Goal: Task Accomplishment & Management: Manage account settings

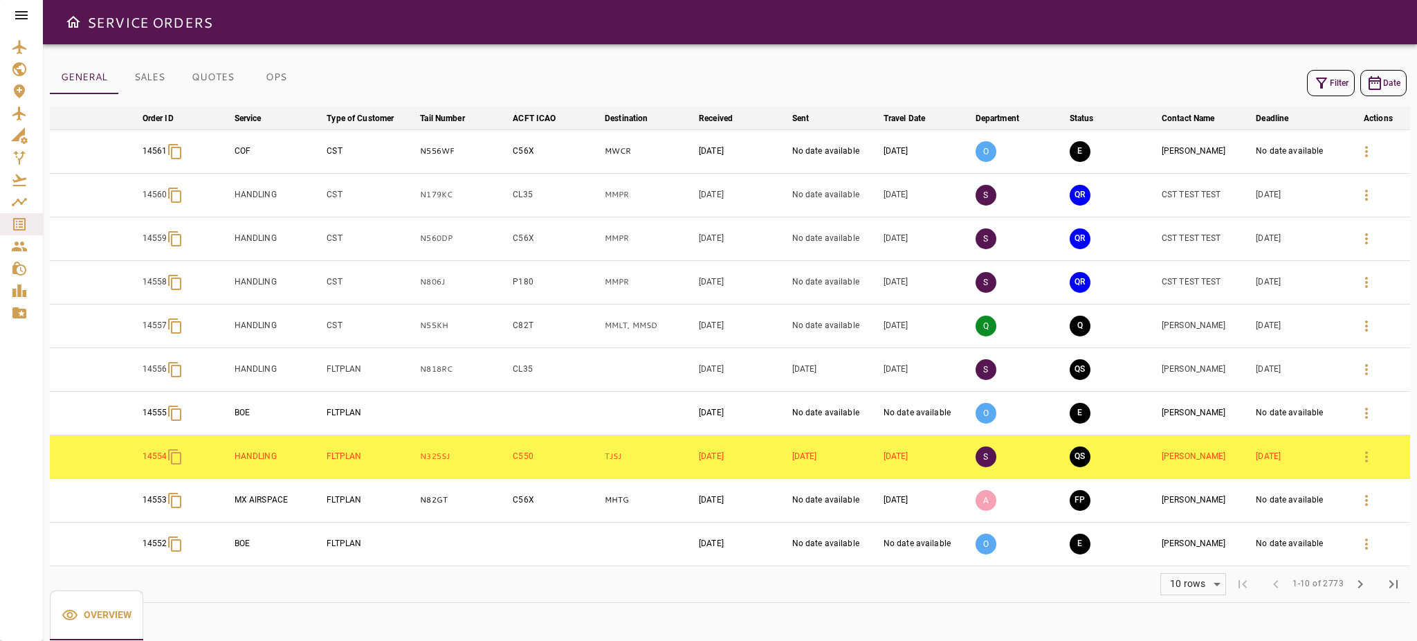
click at [1303, 92] on div "Filter Date" at bounding box center [730, 82] width 1360 height 33
click at [1371, 192] on icon "button" at bounding box center [1366, 195] width 17 height 17
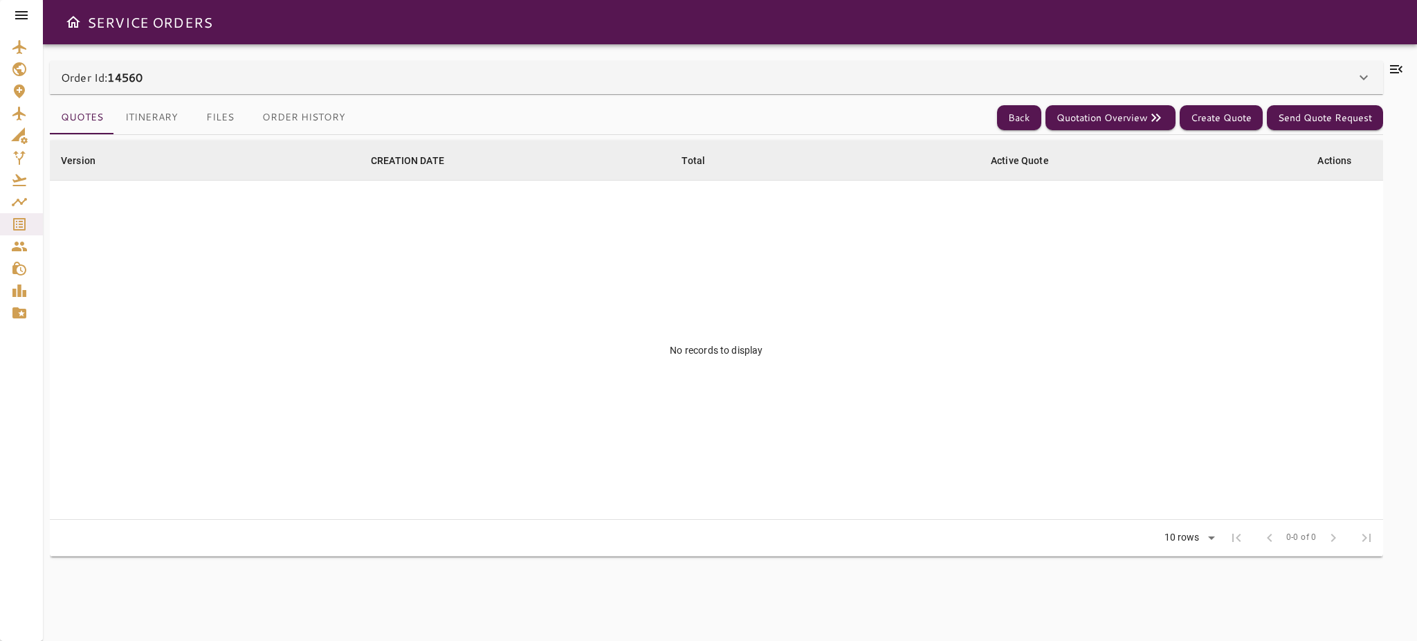
click at [832, 74] on div "Order Id: 14560" at bounding box center [708, 77] width 1295 height 17
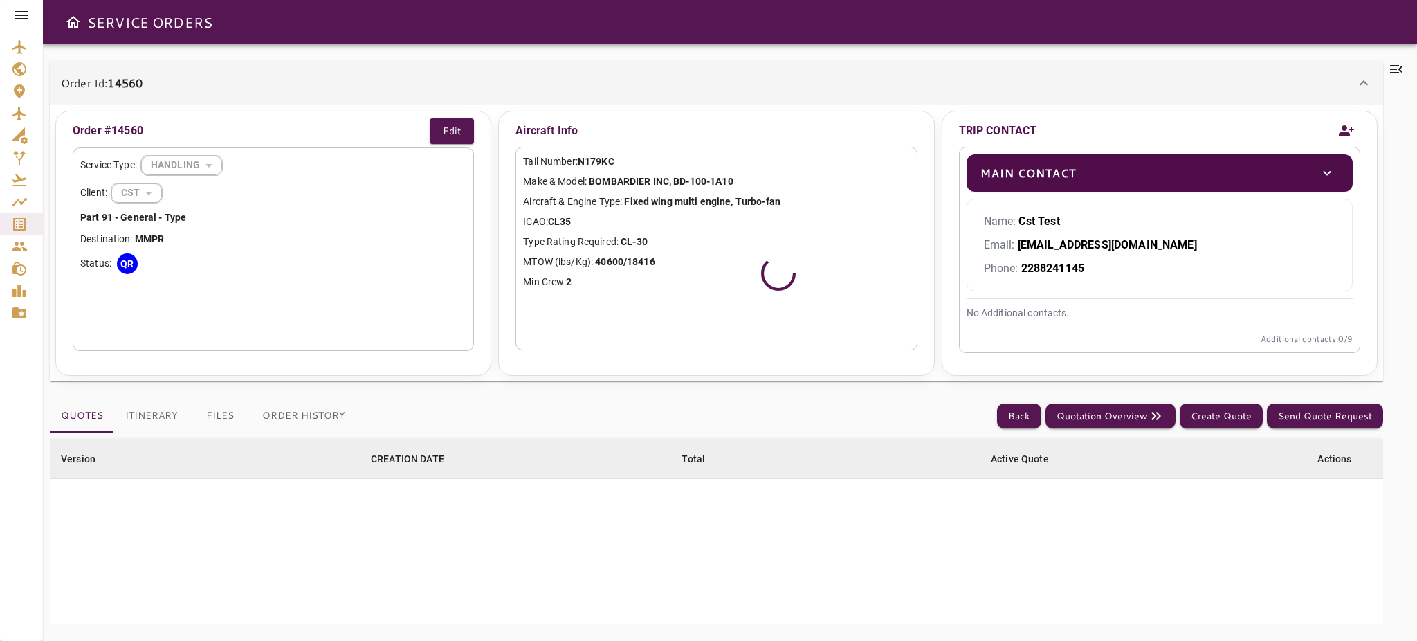
click at [832, 75] on div "Order Id: 14560" at bounding box center [708, 83] width 1295 height 17
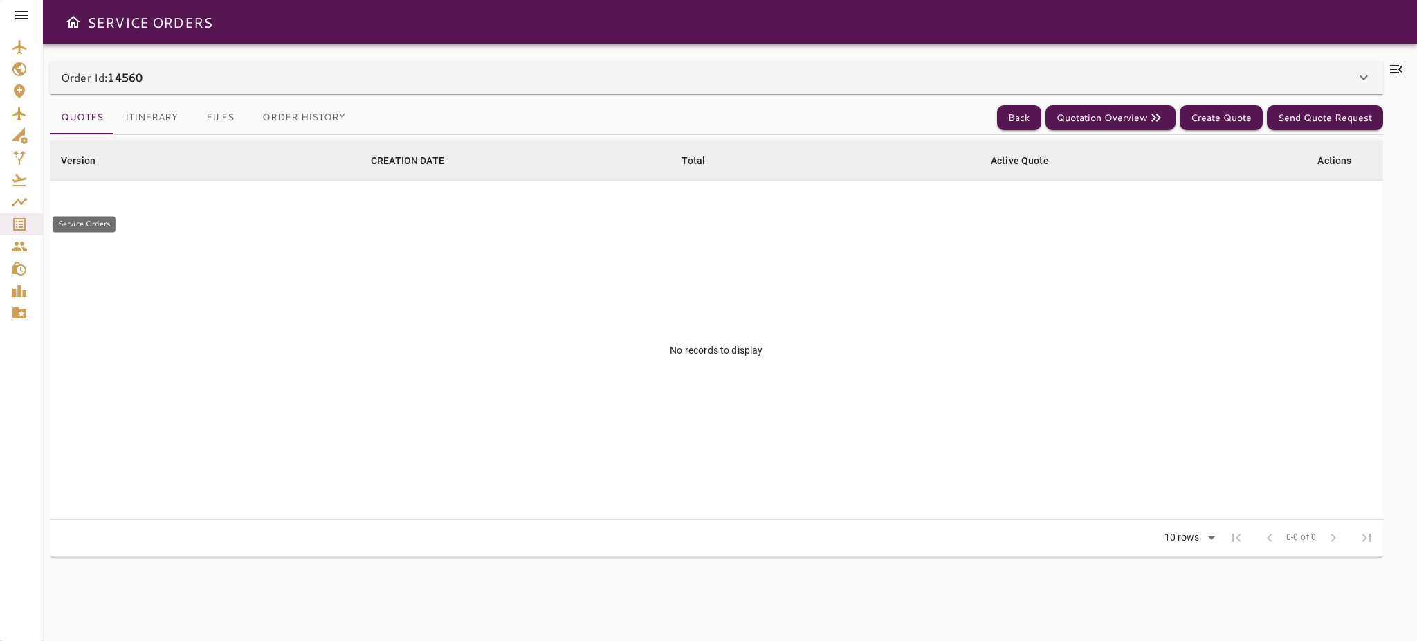
click at [23, 228] on icon "Service Orders" at bounding box center [19, 224] width 17 height 17
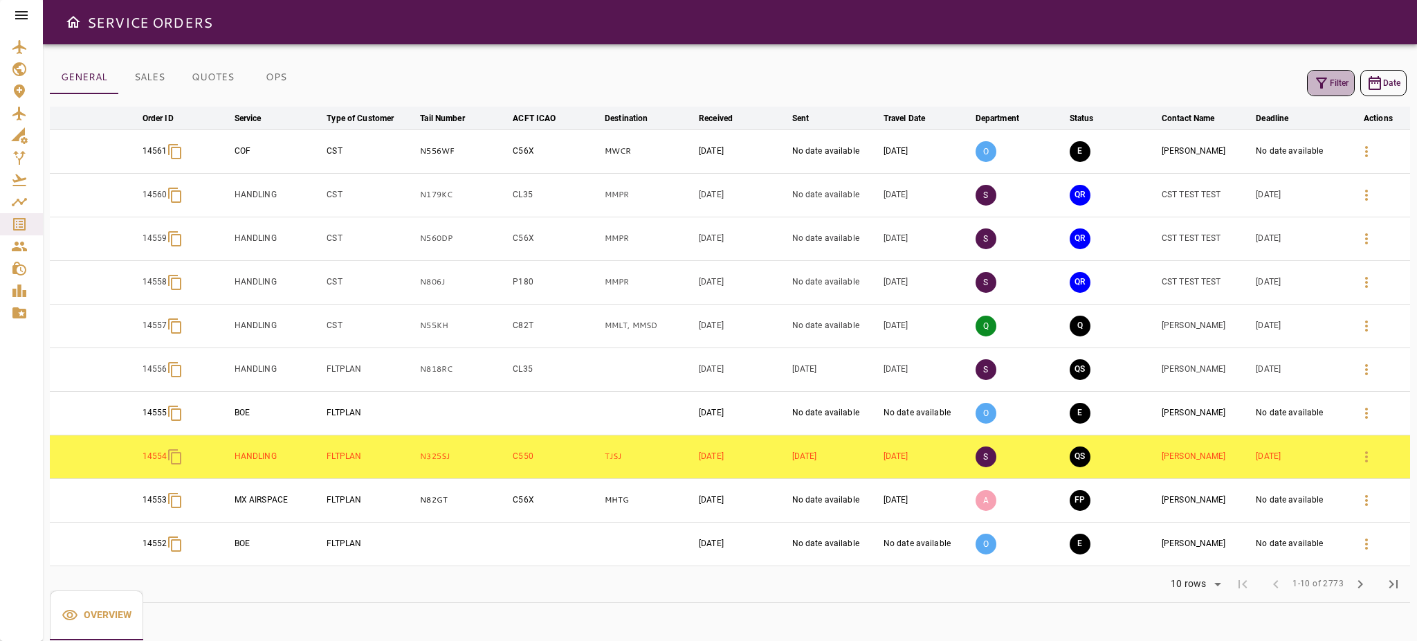
click at [1333, 73] on button "Filter" at bounding box center [1331, 83] width 48 height 26
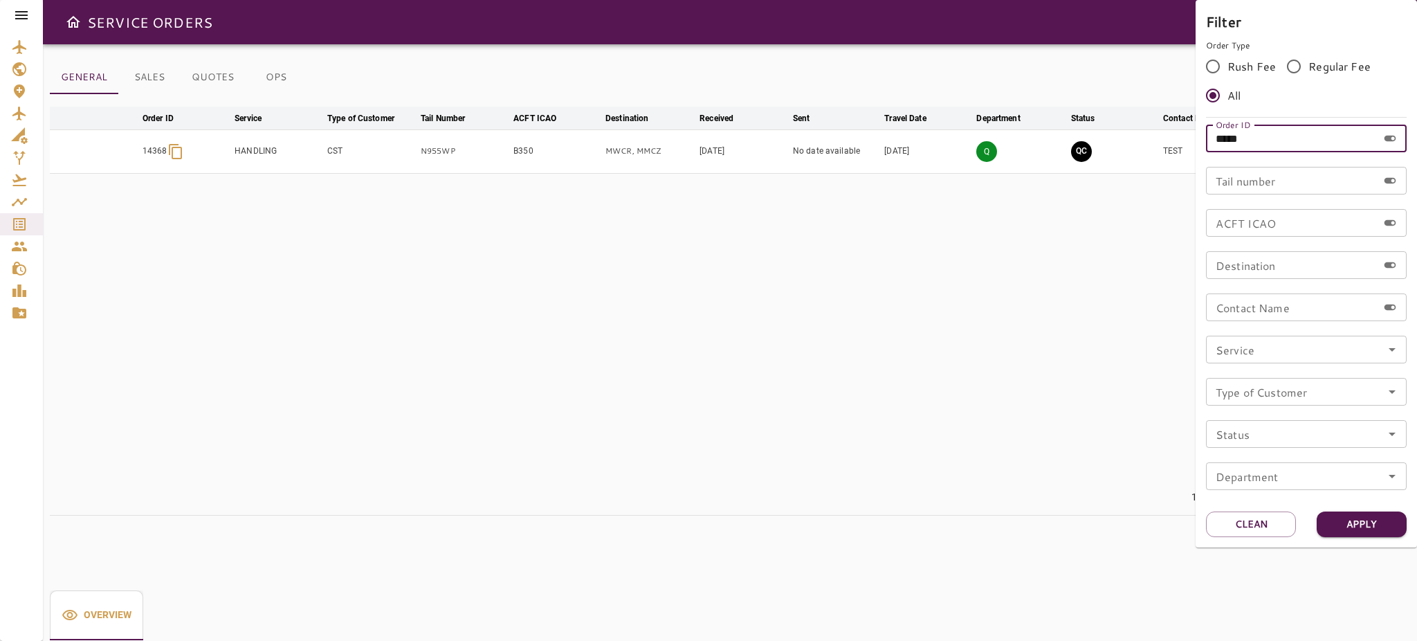
drag, startPoint x: 1265, startPoint y: 143, endPoint x: 1095, endPoint y: 162, distance: 171.2
click at [1094, 163] on div "Filter Order Type Rush Fee Regular Fee All Order ID ***** Order ID Tail number …" at bounding box center [708, 320] width 1417 height 641
click at [1267, 513] on button "Clean" at bounding box center [1251, 524] width 90 height 26
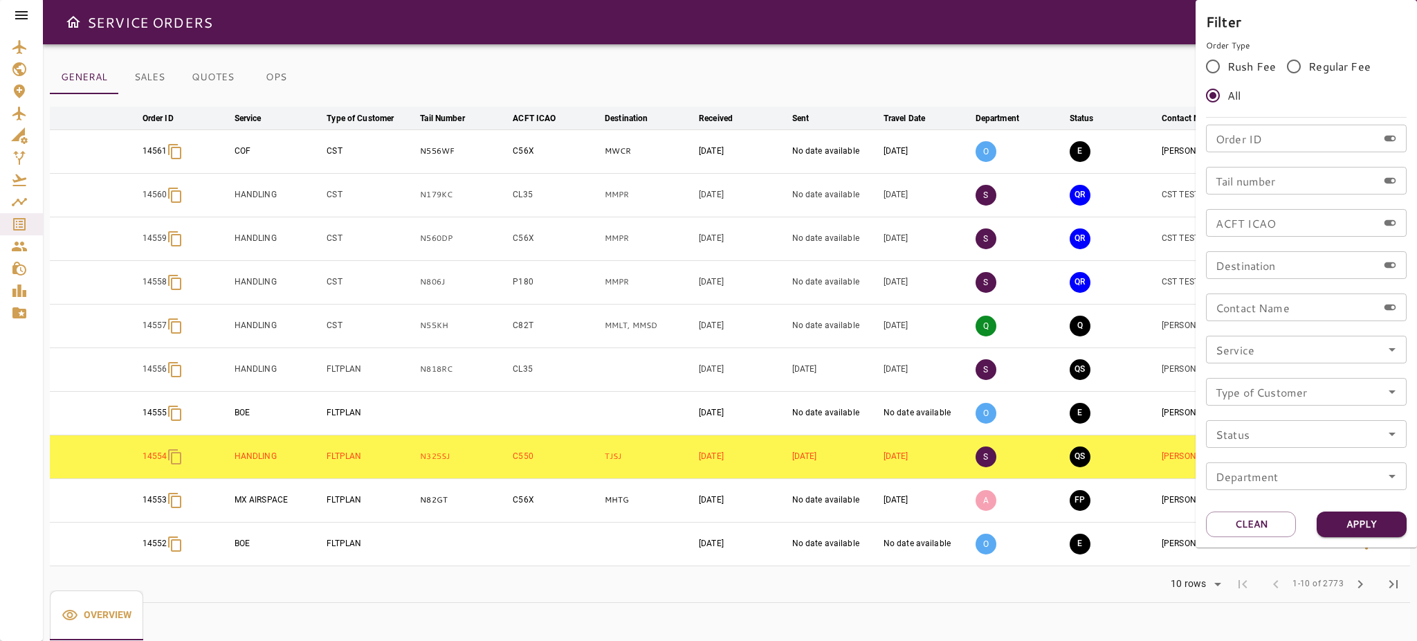
click at [1250, 192] on input "Tail number" at bounding box center [1292, 181] width 172 height 28
paste input "******"
type input "******"
click at [1363, 524] on button "Apply" at bounding box center [1362, 524] width 90 height 26
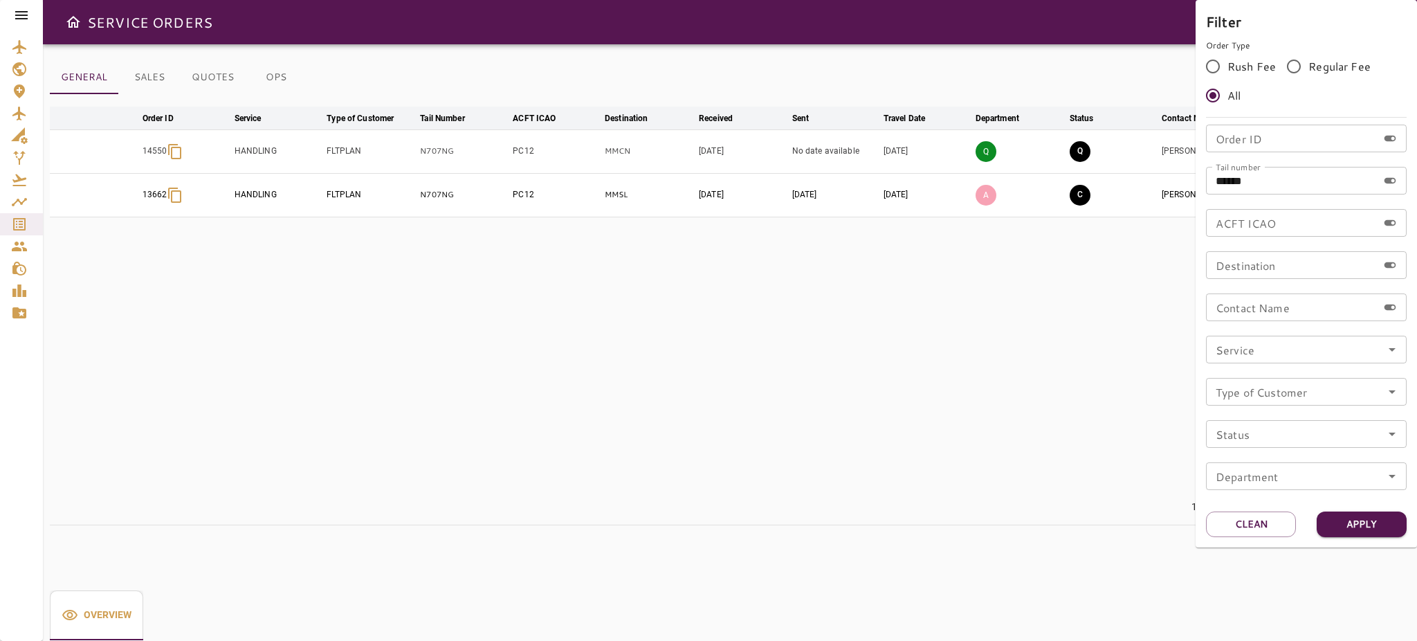
click at [895, 315] on div at bounding box center [708, 320] width 1417 height 641
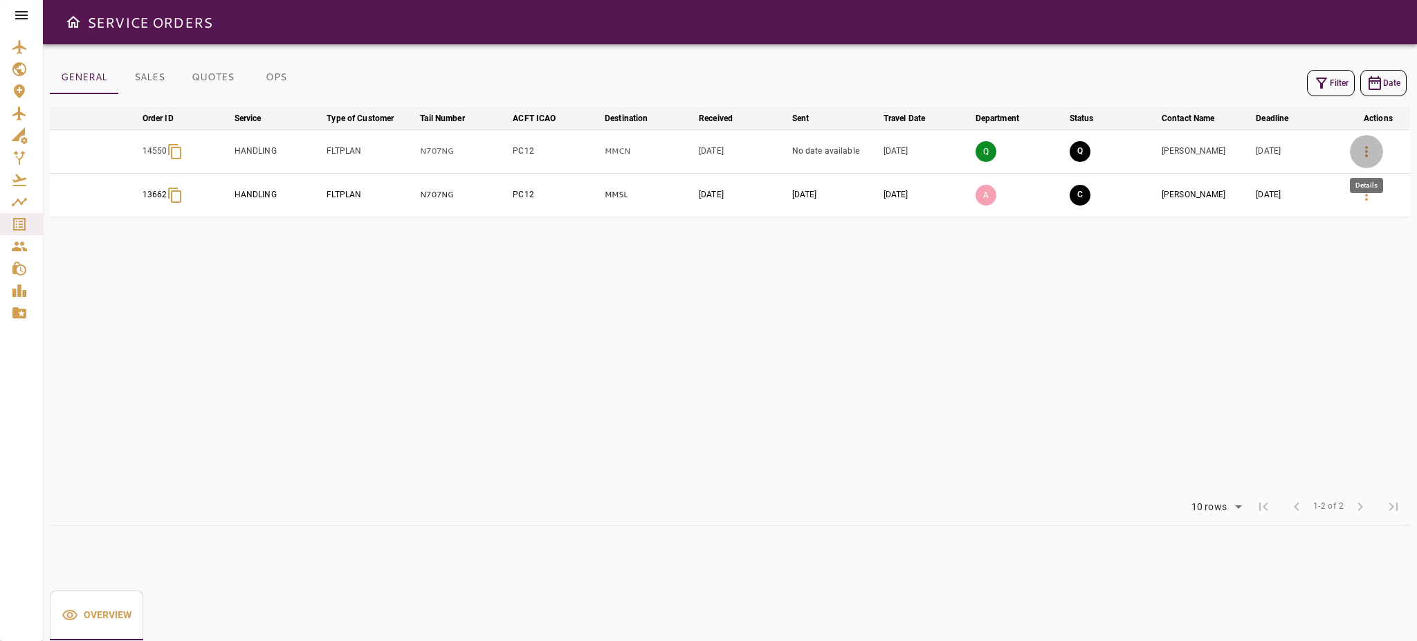
click at [1359, 156] on icon "button" at bounding box center [1366, 151] width 17 height 17
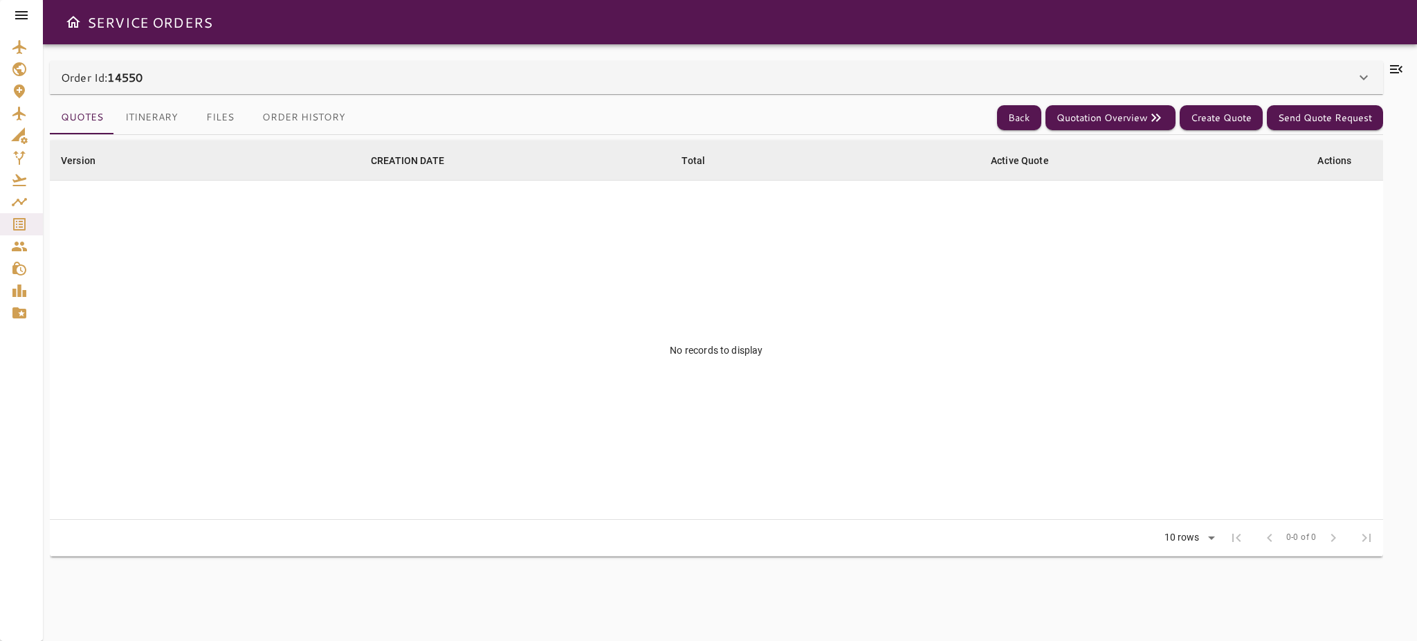
click at [1400, 61] on icon at bounding box center [1396, 69] width 17 height 17
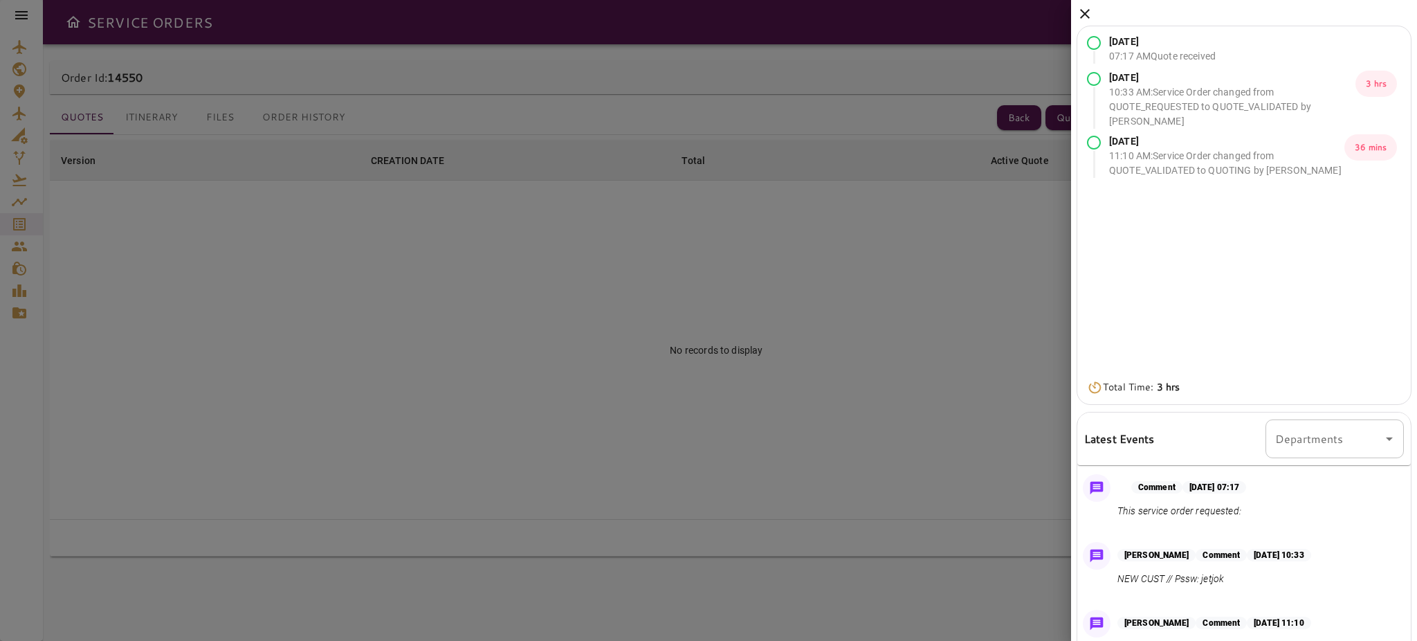
click at [1087, 11] on icon at bounding box center [1085, 14] width 10 height 10
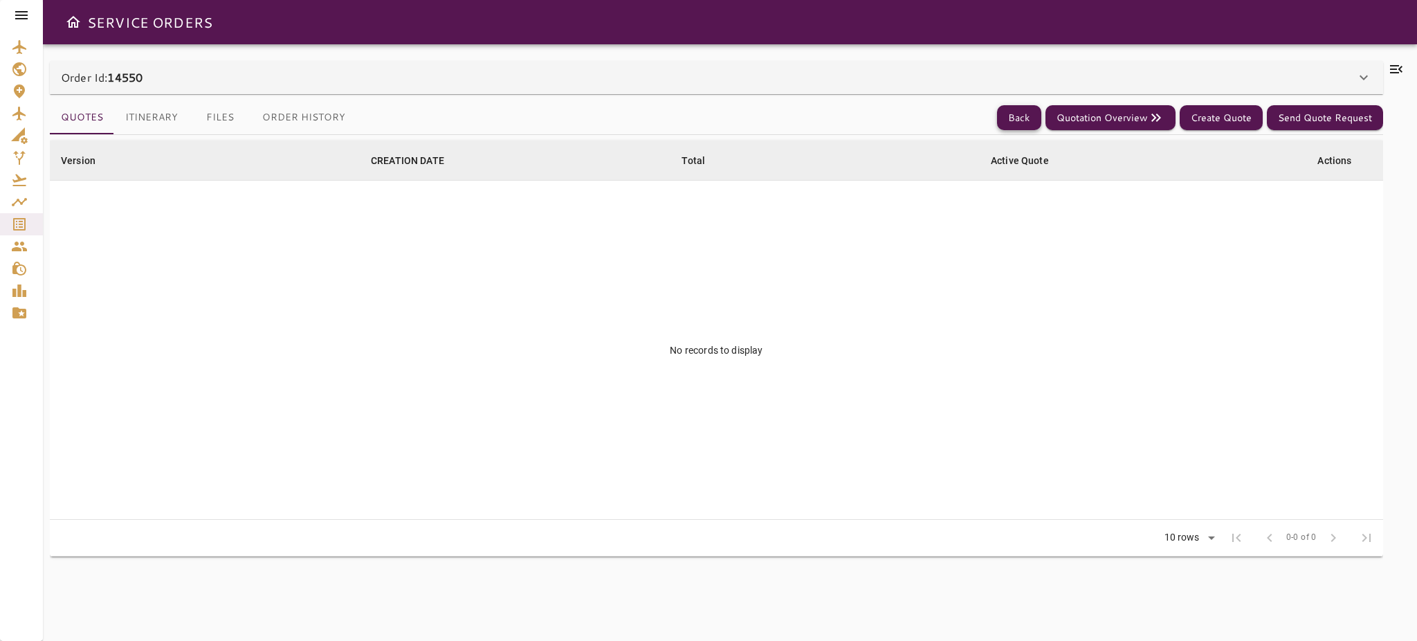
click at [1033, 111] on button "Back" at bounding box center [1019, 118] width 44 height 26
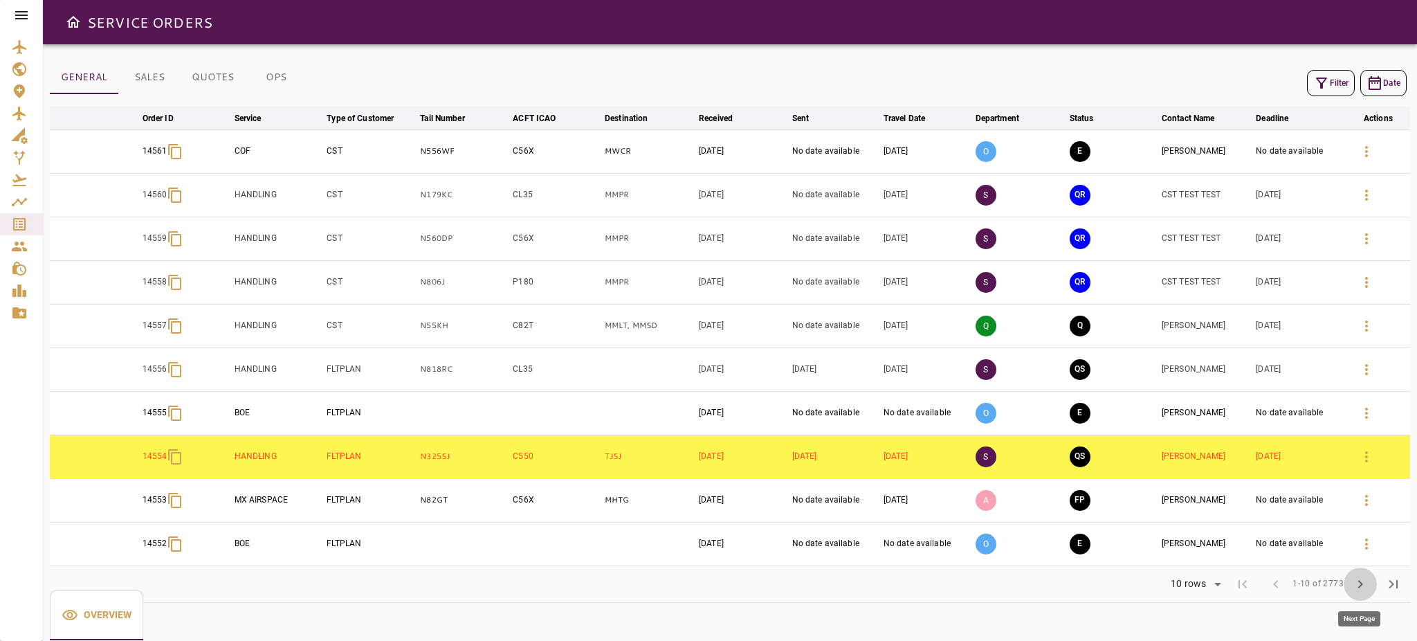
click at [1360, 585] on span "chevron_right" at bounding box center [1360, 584] width 17 height 17
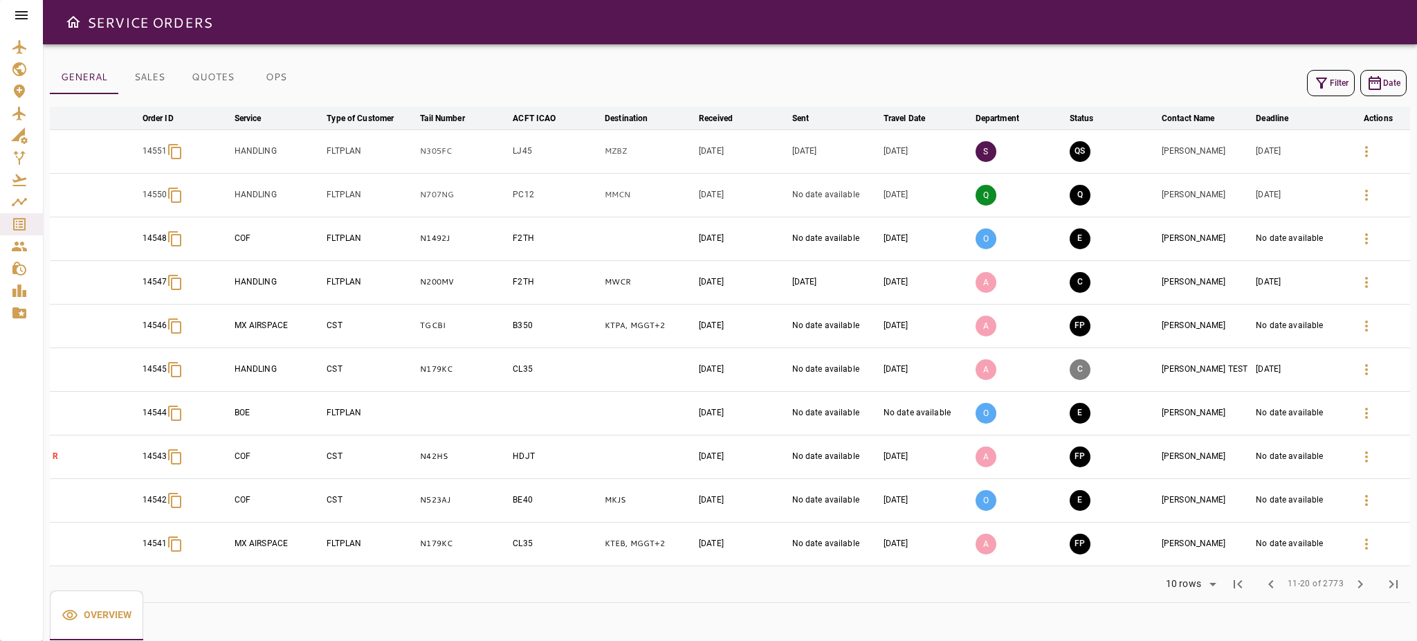
click at [1100, 197] on td "Q" at bounding box center [1113, 195] width 92 height 44
click at [1077, 194] on button "Q" at bounding box center [1080, 195] width 21 height 21
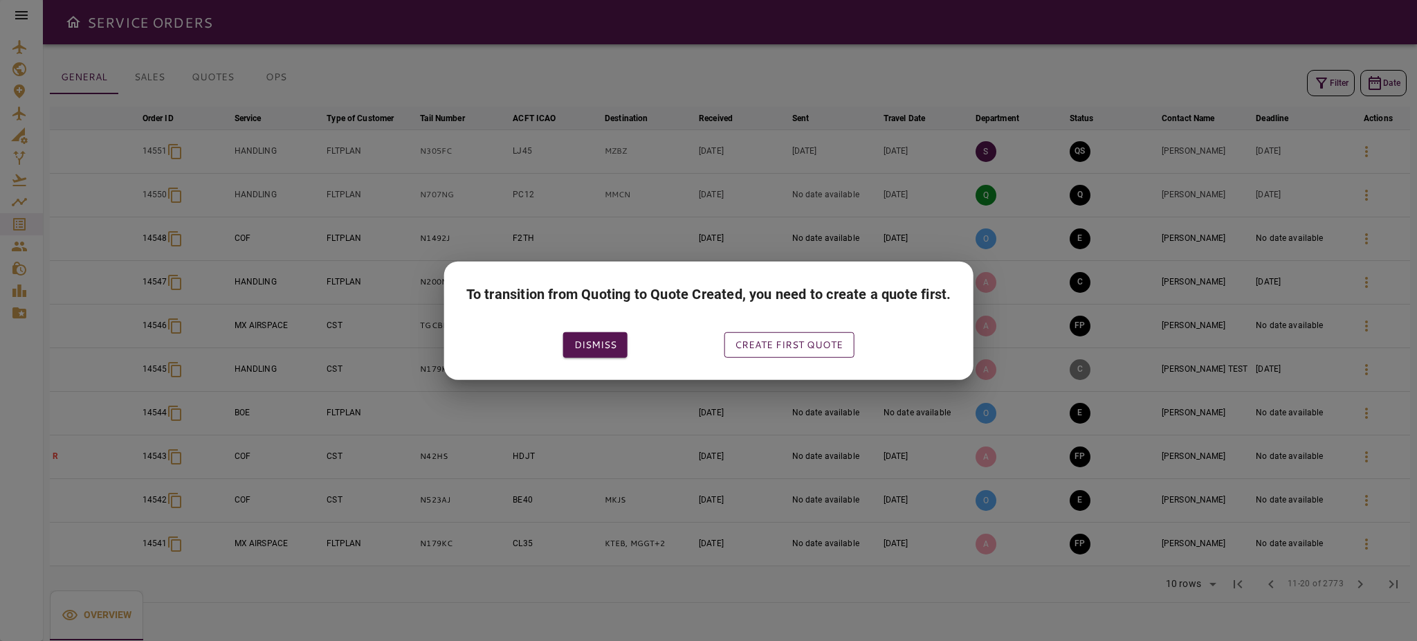
click at [812, 336] on button "Create first quote" at bounding box center [789, 345] width 130 height 26
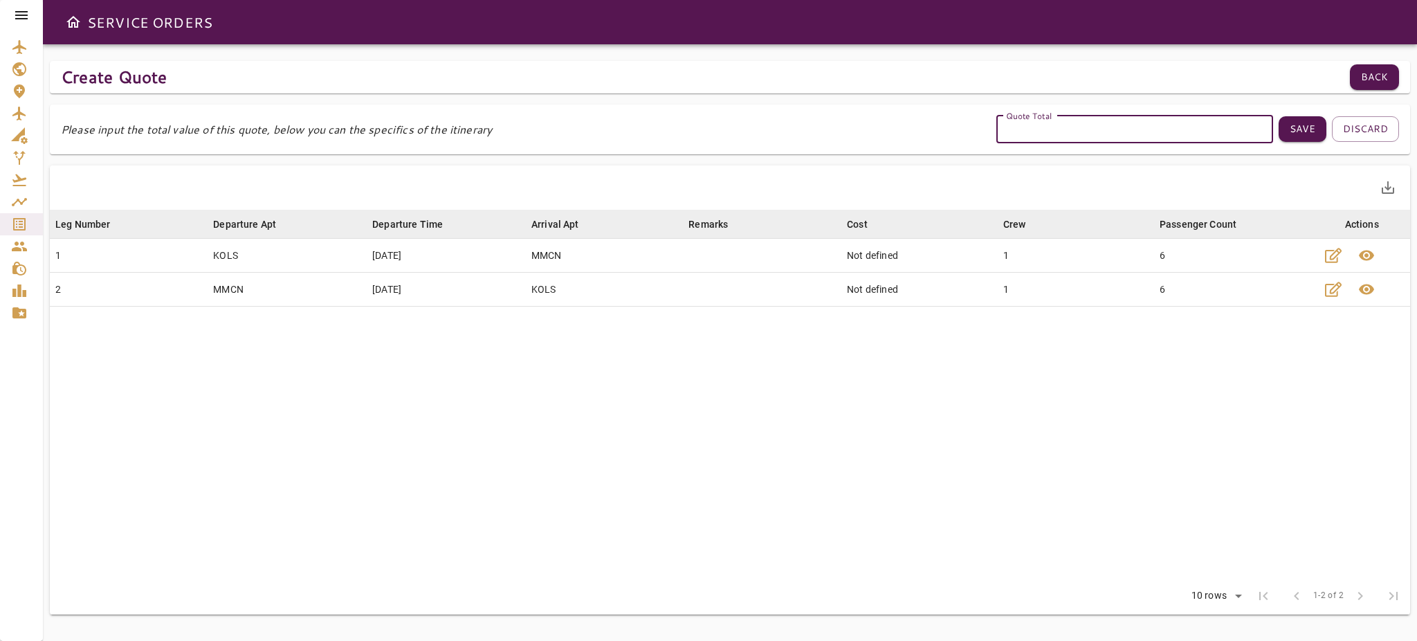
click at [1091, 134] on input "Quote Total" at bounding box center [1134, 130] width 277 height 28
type input "****"
click at [1300, 125] on button "Save" at bounding box center [1303, 129] width 48 height 26
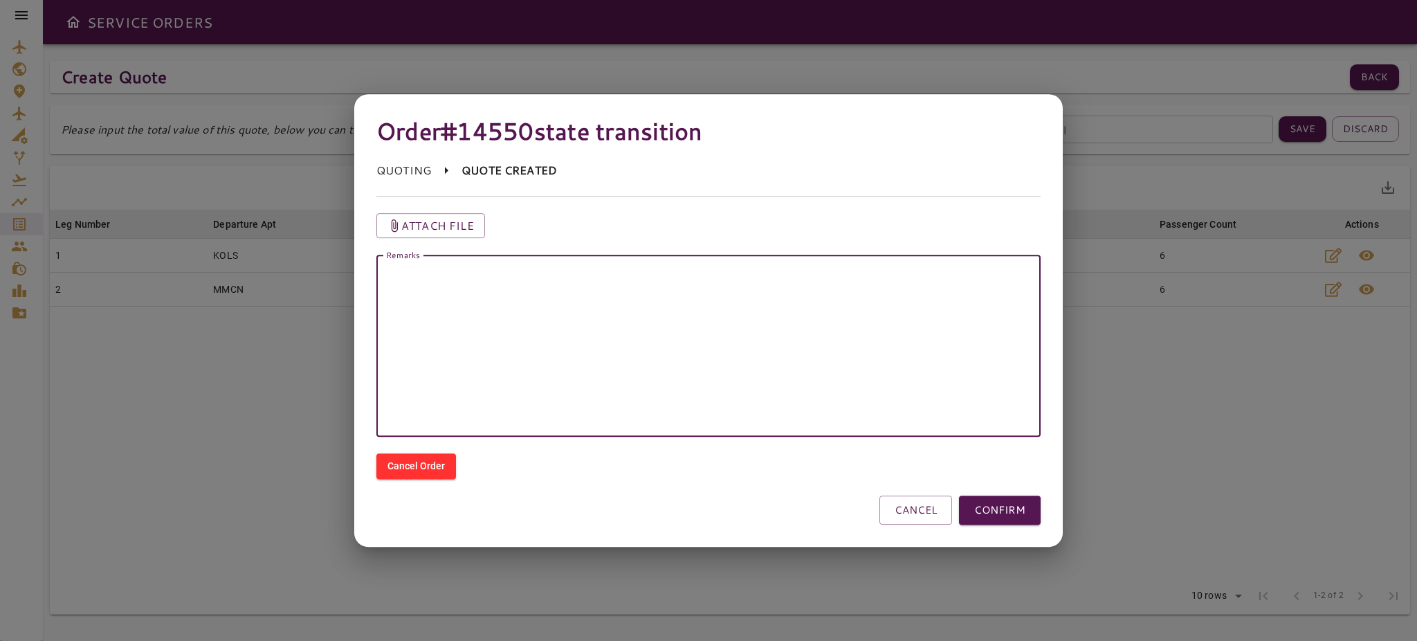
click at [784, 284] on textarea "Remarks" at bounding box center [708, 345] width 645 height 159
drag, startPoint x: 706, startPoint y: 271, endPoint x: 714, endPoint y: 271, distance: 7.6
click at [714, 271] on textarea "**********" at bounding box center [708, 345] width 645 height 159
drag, startPoint x: 758, startPoint y: 275, endPoint x: 605, endPoint y: 278, distance: 152.2
click at [605, 278] on textarea "**********" at bounding box center [708, 345] width 645 height 159
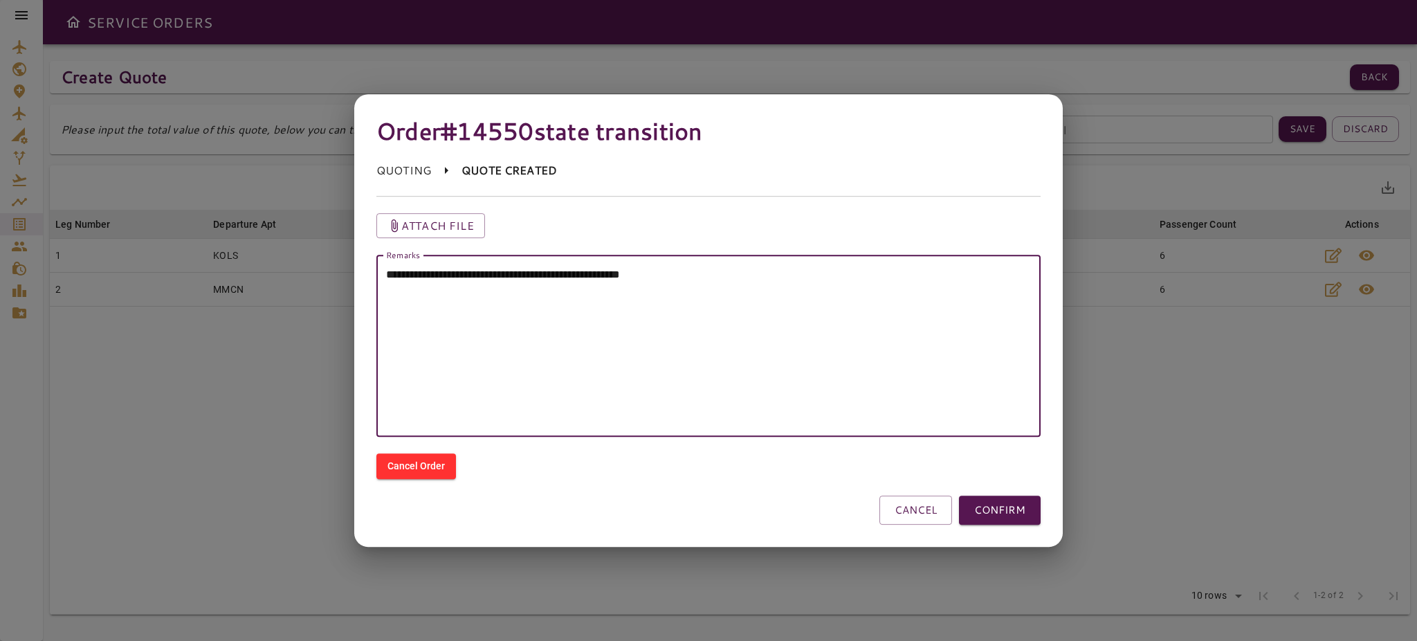
type textarea "**********"
click at [847, 340] on textarea "**********" at bounding box center [708, 345] width 645 height 159
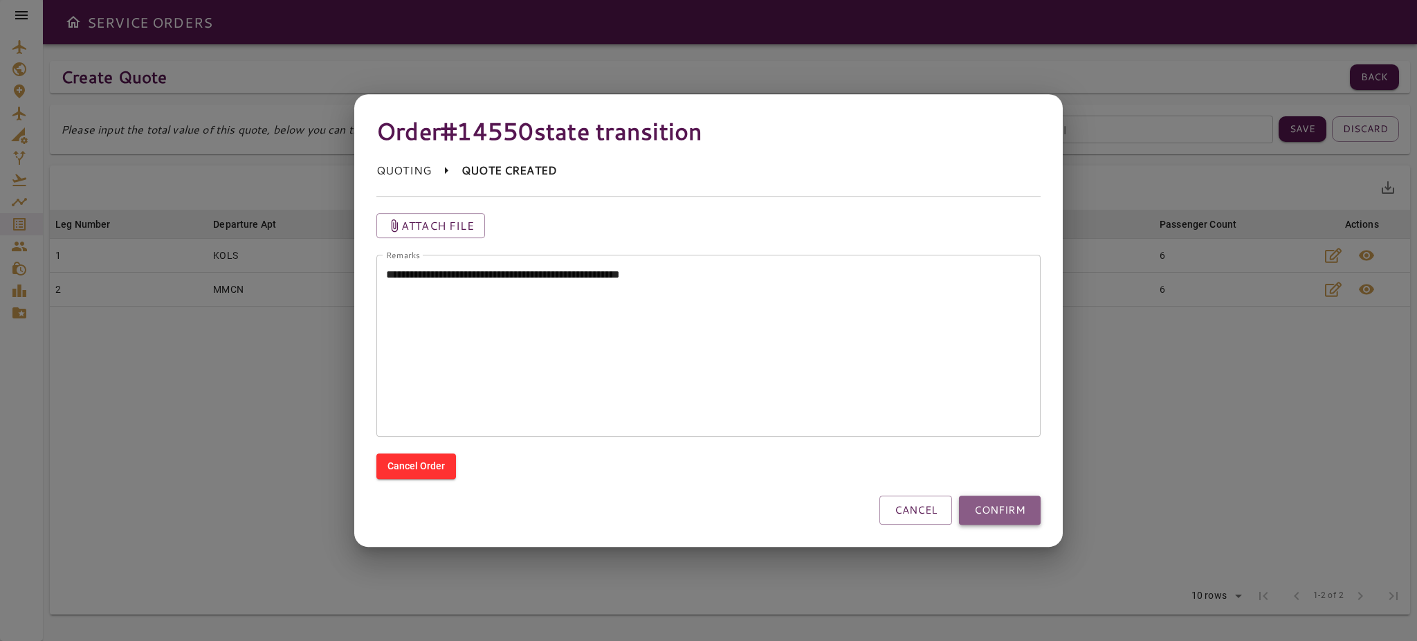
click at [1003, 514] on button "CONFIRM" at bounding box center [1000, 509] width 82 height 29
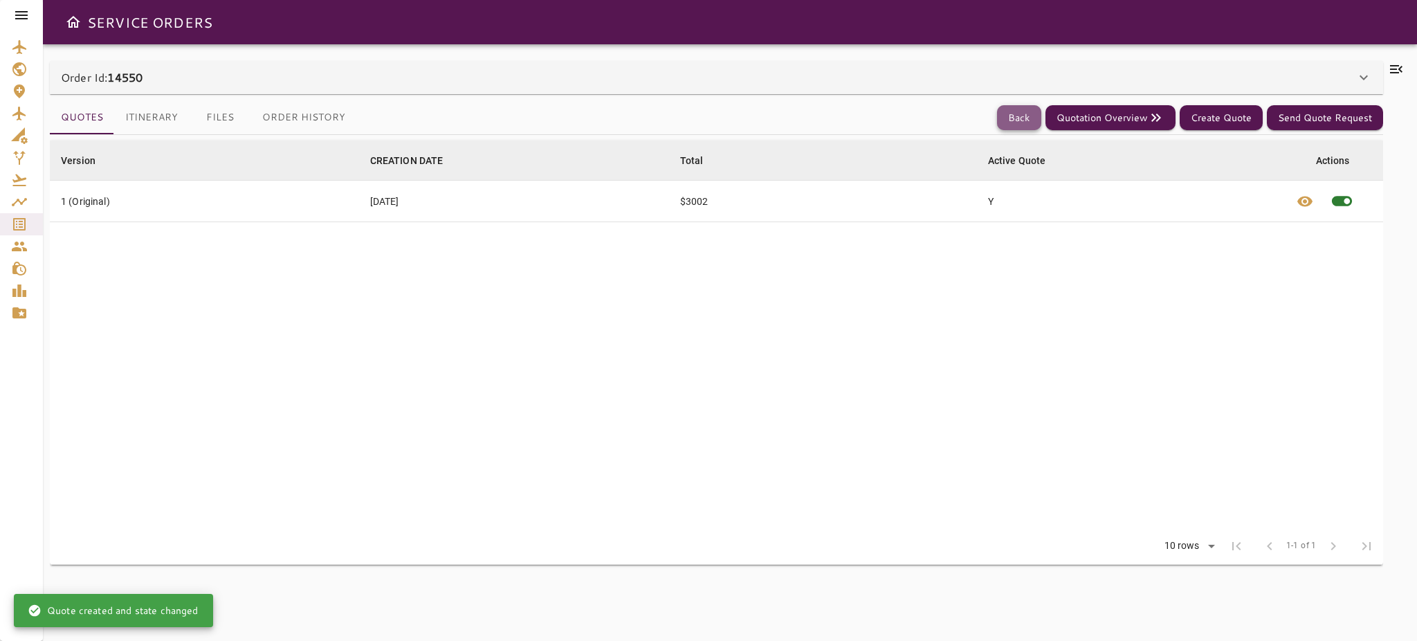
click at [1013, 121] on button "Back" at bounding box center [1019, 118] width 44 height 26
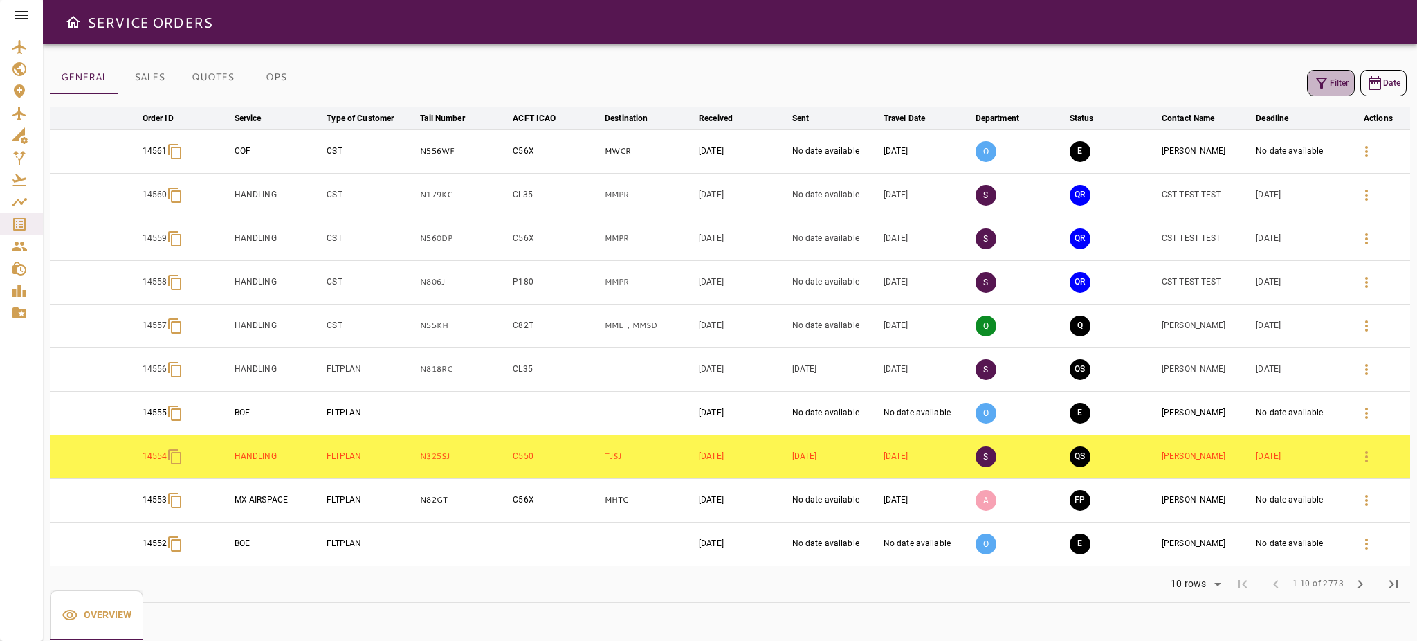
click at [1333, 79] on button "Filter" at bounding box center [1331, 83] width 48 height 26
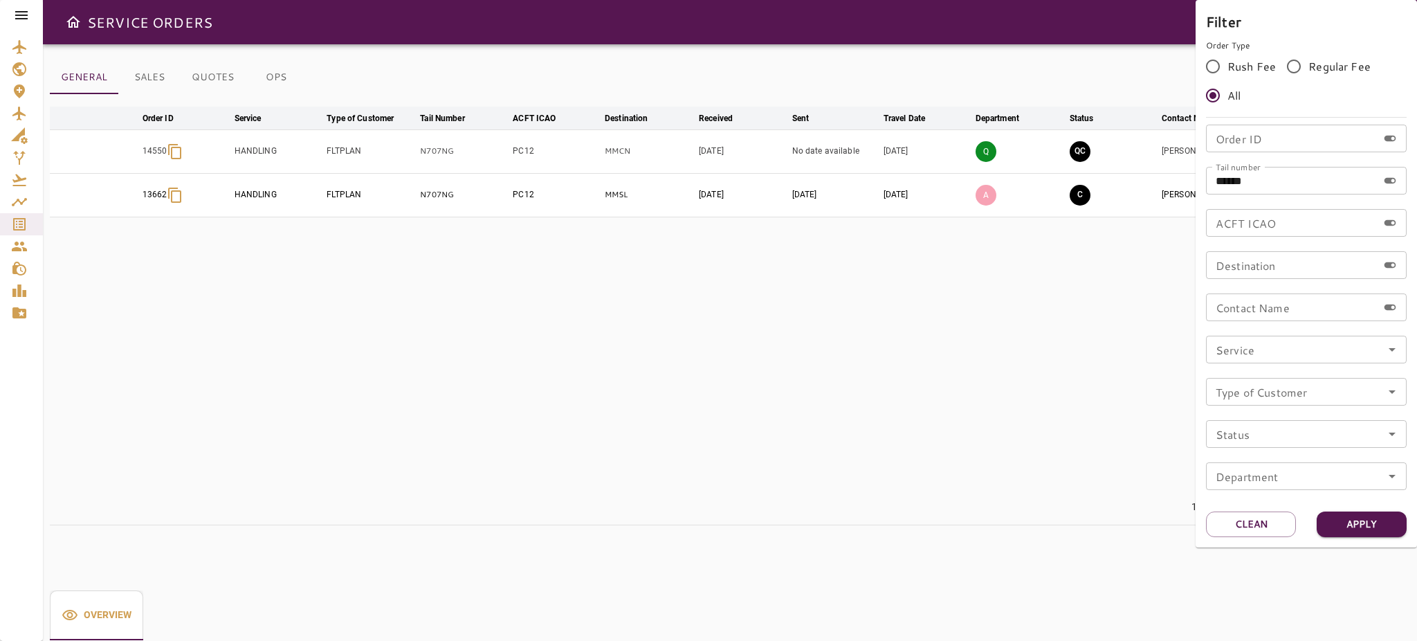
click at [916, 97] on div at bounding box center [708, 320] width 1417 height 641
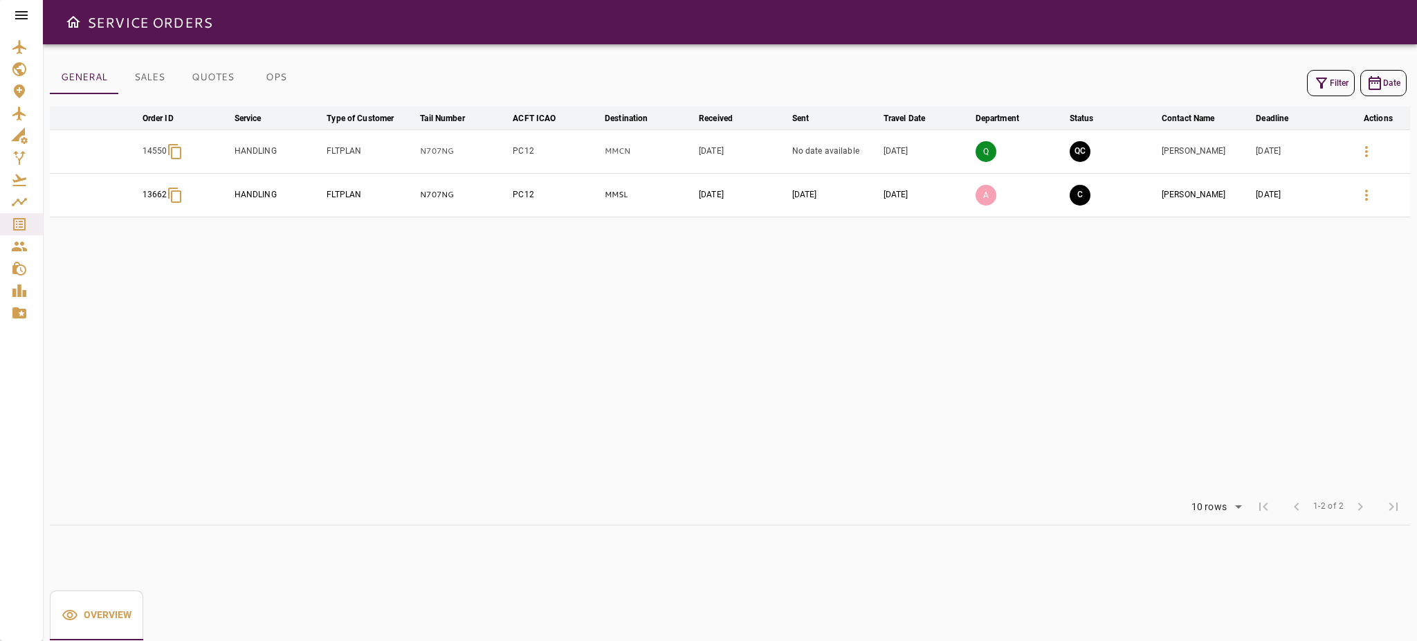
click at [1067, 149] on td "Q" at bounding box center [1020, 151] width 94 height 44
click at [1077, 153] on button "QC" at bounding box center [1080, 151] width 21 height 21
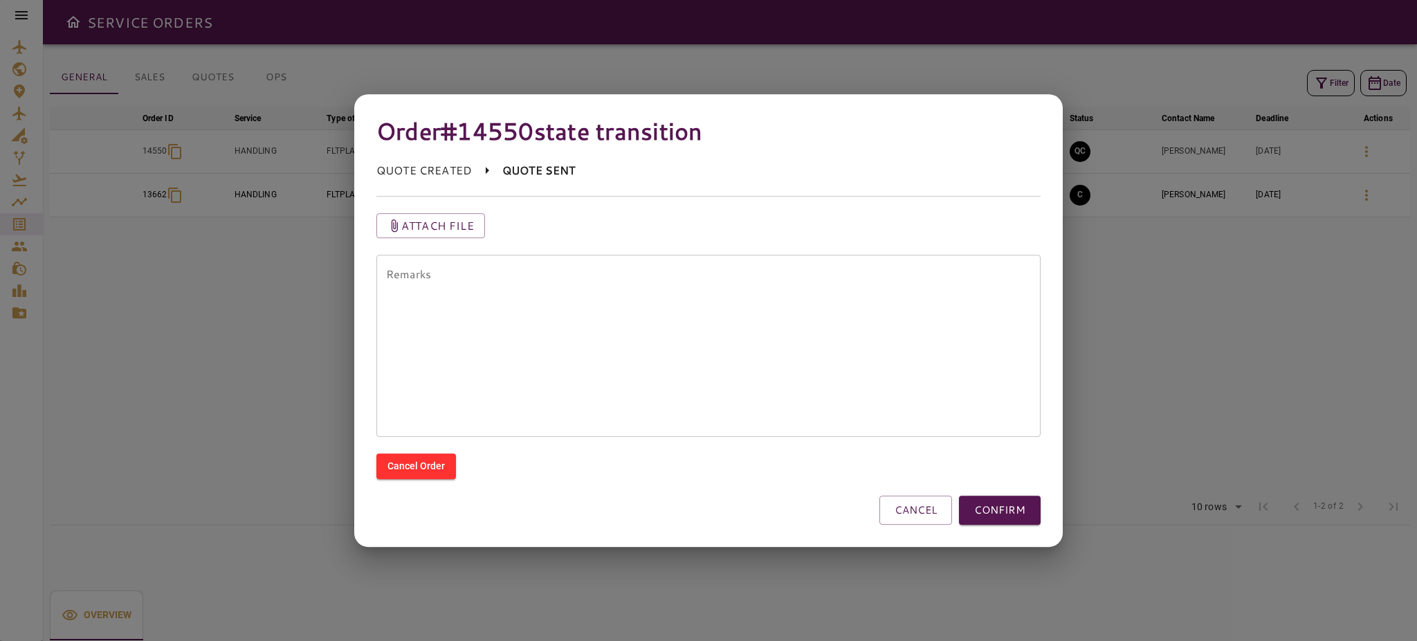
click at [455, 246] on div "Remarks * Remarks" at bounding box center [700, 337] width 681 height 199
click at [458, 231] on p "Attach file" at bounding box center [437, 225] width 73 height 17
click at [0, 0] on input "Attach file" at bounding box center [0, 0] width 0 height 0
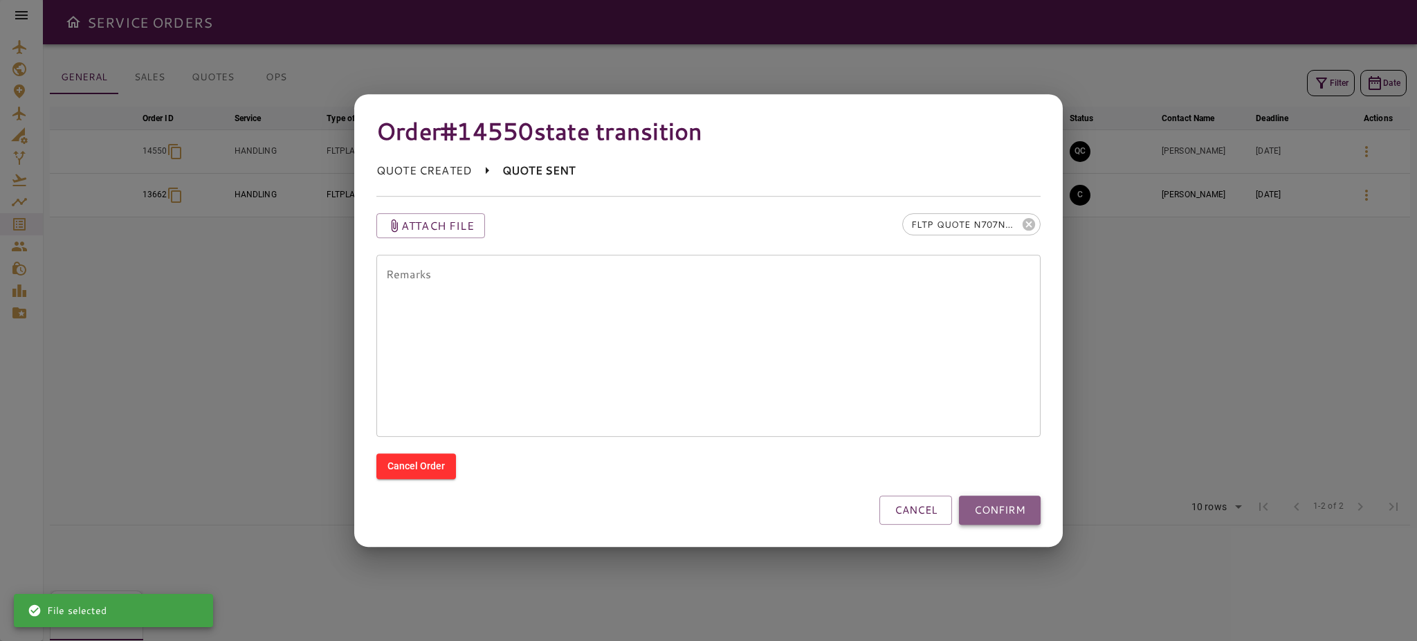
click at [1032, 504] on button "CONFIRM" at bounding box center [1000, 509] width 82 height 29
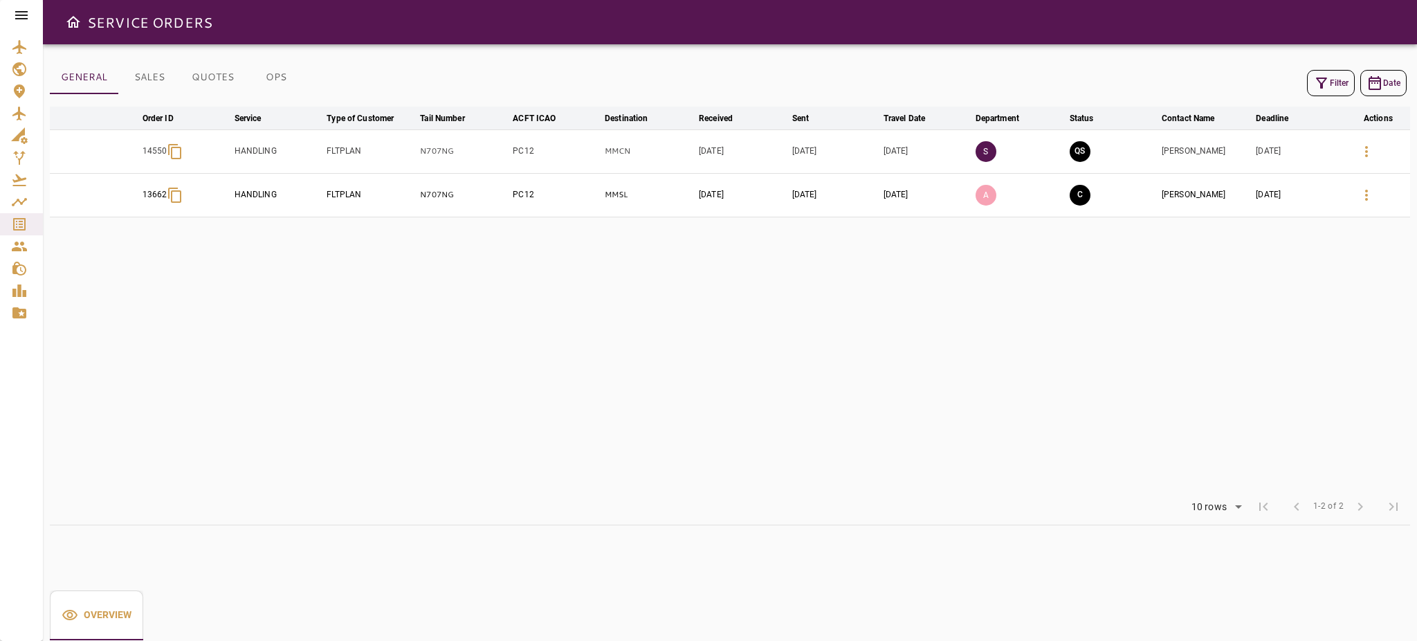
click at [1317, 78] on icon "button" at bounding box center [1321, 82] width 11 height 11
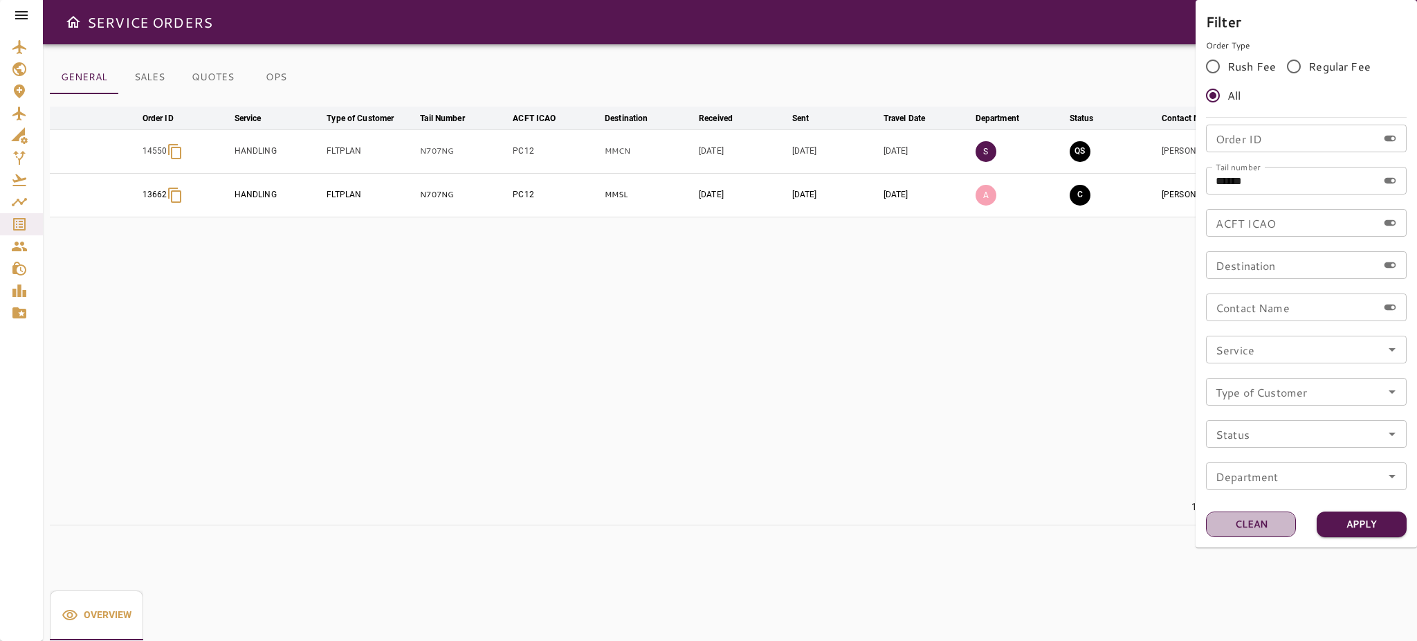
click at [1253, 531] on button "Clean" at bounding box center [1251, 524] width 90 height 26
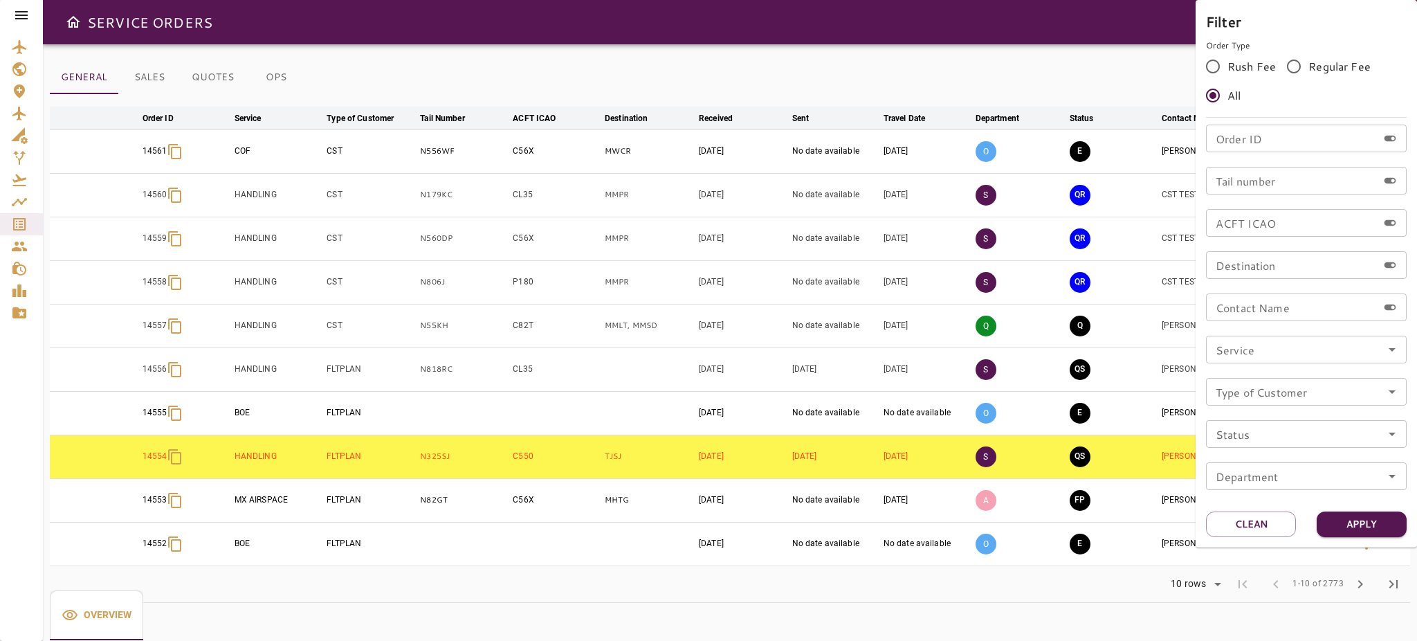
click at [632, 40] on div at bounding box center [708, 320] width 1417 height 641
